Goal: Transaction & Acquisition: Download file/media

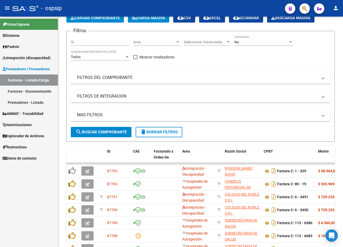
scroll to position [26, 0]
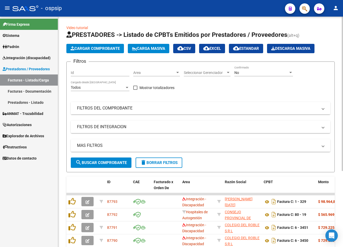
drag, startPoint x: 245, startPoint y: 115, endPoint x: 242, endPoint y: 102, distance: 14.0
click at [245, 115] on div "Filtros Id Area Area Seleccionar Gerenciador Seleccionar Gerenciador No Confirm…" at bounding box center [200, 111] width 259 height 91
drag, startPoint x: 238, startPoint y: 86, endPoint x: 220, endPoint y: 89, distance: 17.9
click at [238, 86] on div "Filtros Id Area Area Seleccionar Gerenciador Seleccionar Gerenciador No Confirm…" at bounding box center [200, 111] width 259 height 91
click at [43, 58] on span "Integración (discapacidad)" at bounding box center [27, 58] width 48 height 6
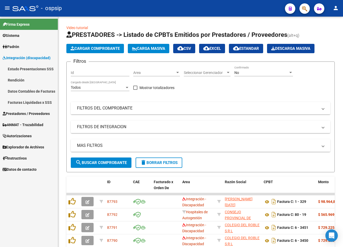
click at [38, 104] on link "Facturas Liquidadas x SSS" at bounding box center [29, 102] width 58 height 11
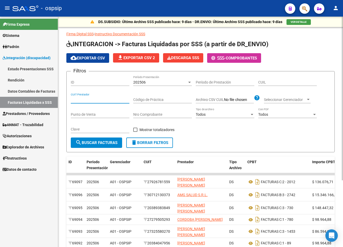
click at [101, 99] on input "CUIT Prestador" at bounding box center [100, 99] width 59 height 4
paste input "27-27951514-0"
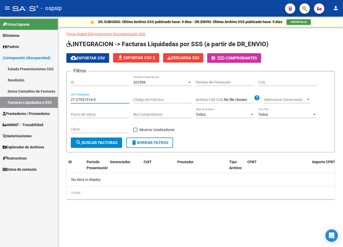
click at [168, 83] on div "202506" at bounding box center [160, 82] width 54 height 4
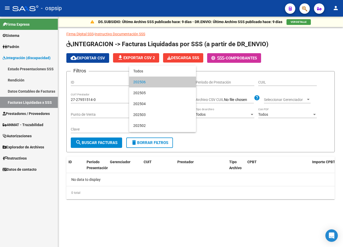
click at [96, 103] on div at bounding box center [171, 123] width 343 height 247
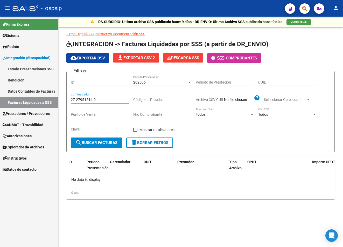
click at [95, 100] on input "27-27951514-0" at bounding box center [100, 99] width 59 height 4
type input "27-27951514-0"
click at [158, 79] on div "202506 Período Presentación" at bounding box center [162, 80] width 59 height 10
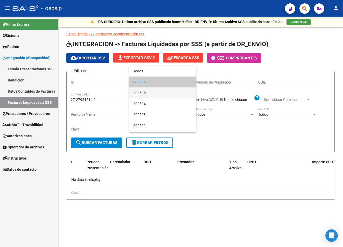
click at [158, 91] on span "202505" at bounding box center [162, 92] width 59 height 11
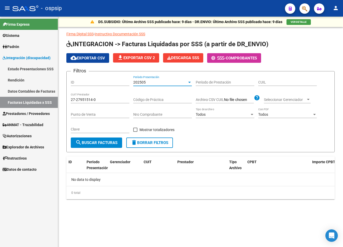
click at [162, 104] on div "Código de Práctica" at bounding box center [162, 100] width 59 height 15
click at [162, 101] on input "Código de Práctica" at bounding box center [162, 99] width 59 height 4
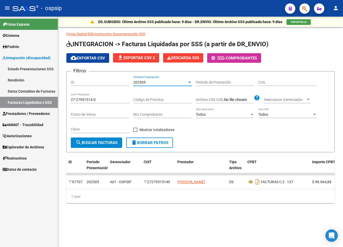
click at [167, 81] on div "202505" at bounding box center [160, 82] width 54 height 4
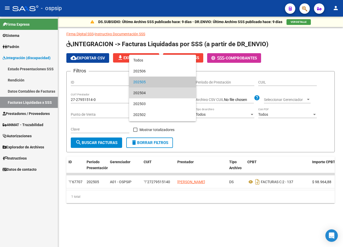
click at [166, 92] on span "202504" at bounding box center [162, 92] width 59 height 11
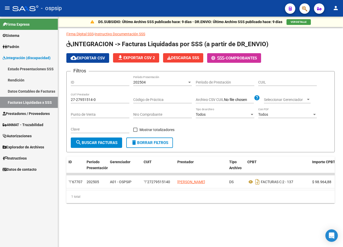
click at [167, 97] on div "Código de Práctica" at bounding box center [162, 98] width 59 height 10
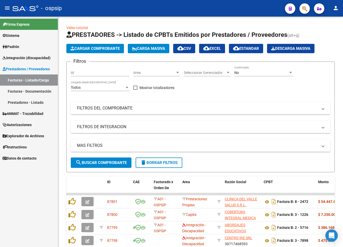
click at [38, 53] on link "Integración (discapacidad)" at bounding box center [29, 57] width 58 height 11
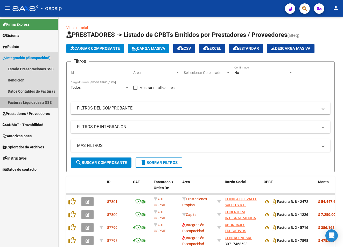
drag, startPoint x: 30, startPoint y: 101, endPoint x: 31, endPoint y: 99, distance: 2.7
click at [30, 101] on link "Facturas Liquidadas x SSS" at bounding box center [29, 102] width 58 height 11
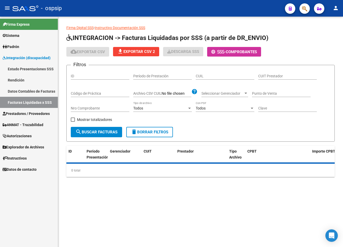
click at [32, 91] on link "Datos Contables de Facturas" at bounding box center [29, 90] width 58 height 11
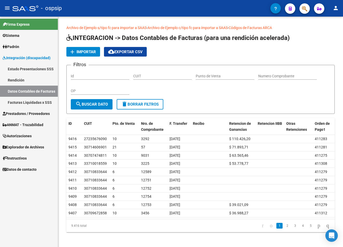
click at [30, 69] on link "Estado Presentaciones SSS" at bounding box center [29, 68] width 58 height 11
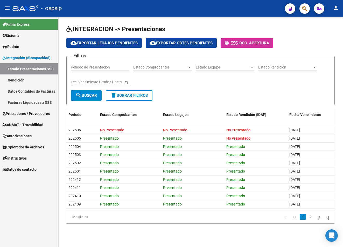
click at [28, 101] on link "Facturas Liquidadas x SSS" at bounding box center [29, 102] width 58 height 11
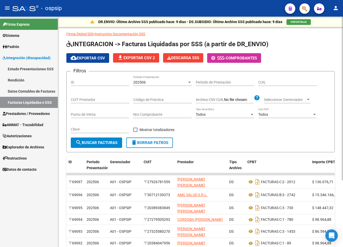
click at [105, 101] on input "CUIT Prestador" at bounding box center [100, 99] width 59 height 4
paste input "27-31317381-5"
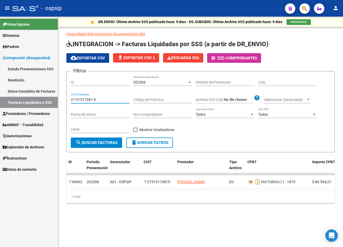
type input "27-31317381-5"
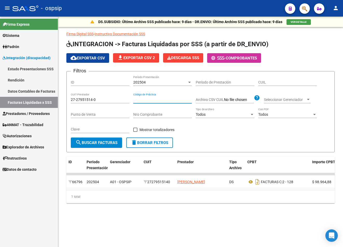
click at [33, 68] on link "Estado Presentaciones SSS" at bounding box center [29, 68] width 58 height 11
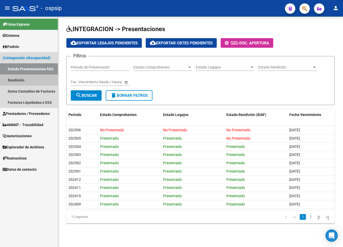
click at [36, 80] on link "Rendición" at bounding box center [29, 79] width 58 height 11
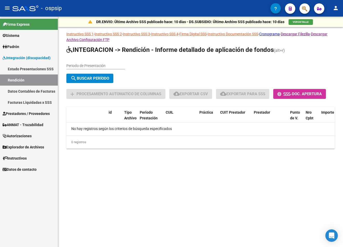
click at [102, 58] on app-list-header "INTEGRACION -> Rendición - Informe detallado de aplicación de fondos (alt+r) Pe…" at bounding box center [200, 74] width 268 height 57
click at [95, 66] on input "Periodo de Presentación" at bounding box center [95, 65] width 59 height 4
type input "202505"
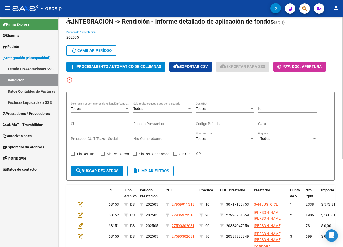
scroll to position [26, 0]
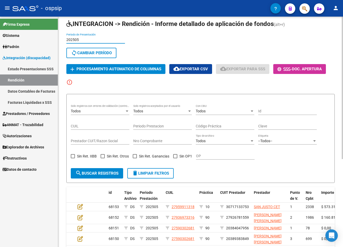
click at [191, 70] on span "cloud_download Exportar CSV" at bounding box center [190, 69] width 34 height 5
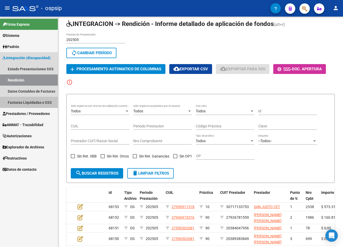
click at [26, 102] on link "Facturas Liquidadas x SSS" at bounding box center [29, 102] width 58 height 11
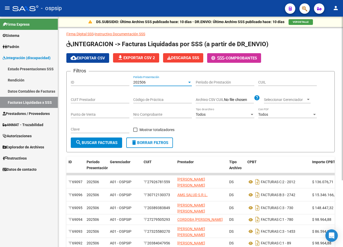
click at [150, 82] on div "202506" at bounding box center [160, 82] width 54 height 4
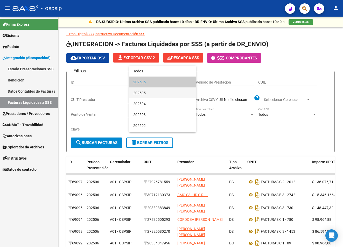
click at [145, 93] on span "202505" at bounding box center [162, 92] width 59 height 11
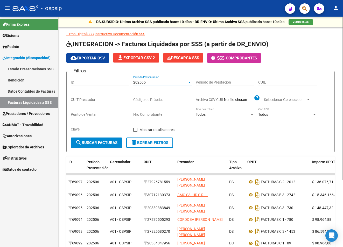
click at [96, 57] on span "cloud_download Exportar CSV" at bounding box center [87, 58] width 34 height 5
